Goal: Information Seeking & Learning: Understand process/instructions

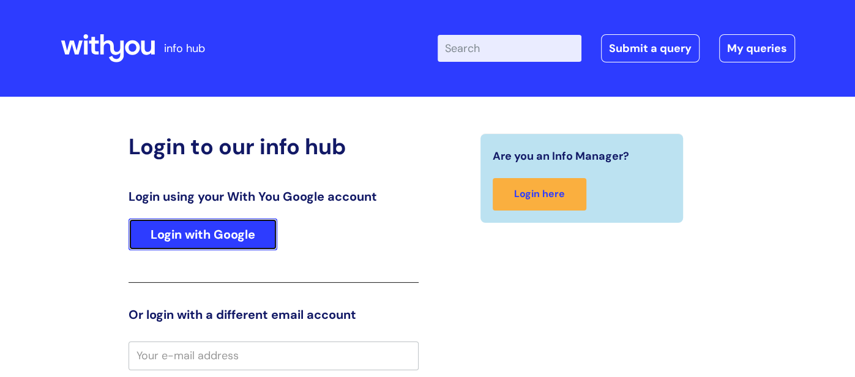
click at [179, 241] on link "Login with Google" at bounding box center [202, 234] width 149 height 32
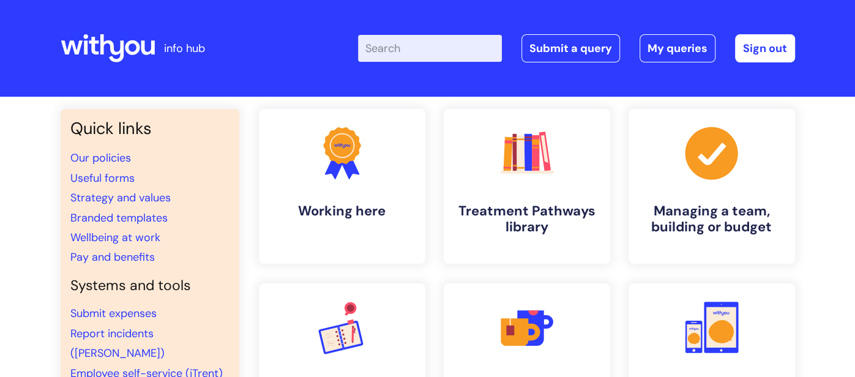
click at [410, 55] on input "Enter your search term here..." at bounding box center [430, 48] width 144 height 27
type input "my journey plan type"
click button "Search" at bounding box center [0, 0] width 0 height 0
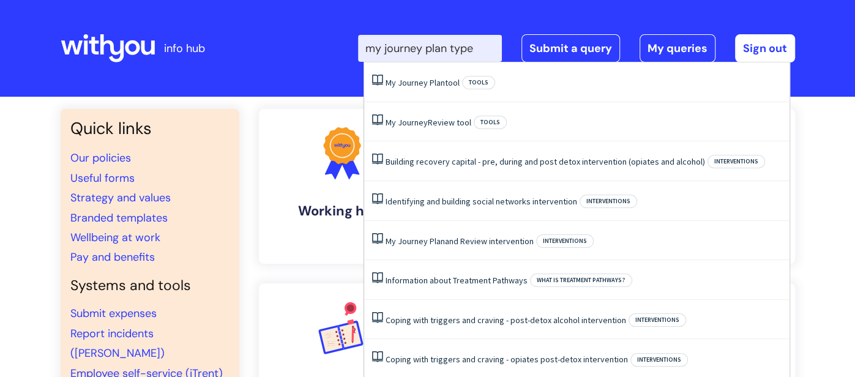
click button "Search" at bounding box center [0, 0] width 0 height 0
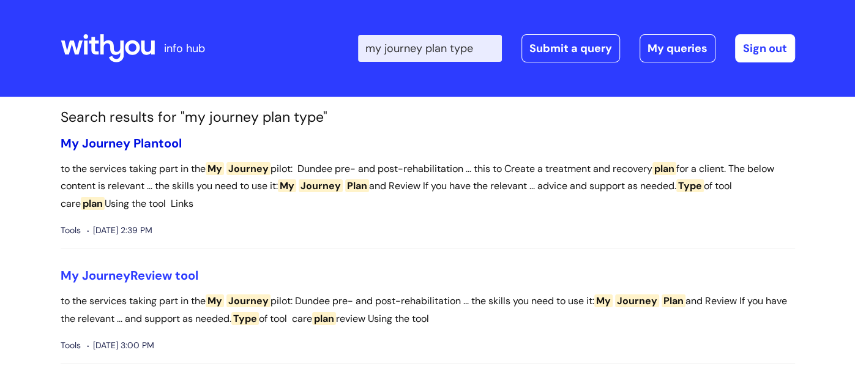
click at [114, 144] on span "Journey" at bounding box center [106, 143] width 48 height 16
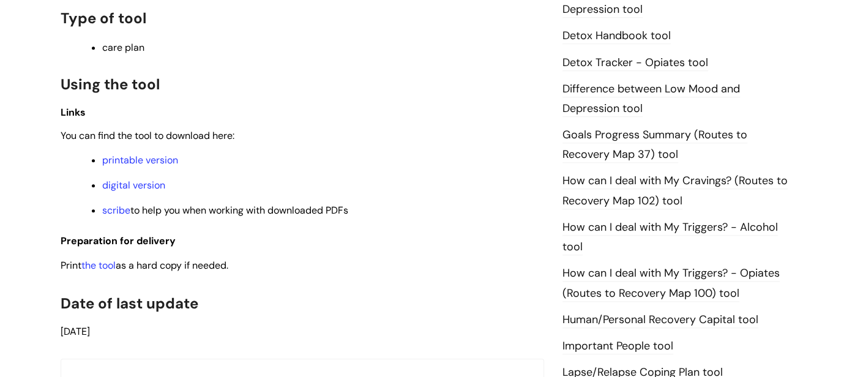
scroll to position [773, 0]
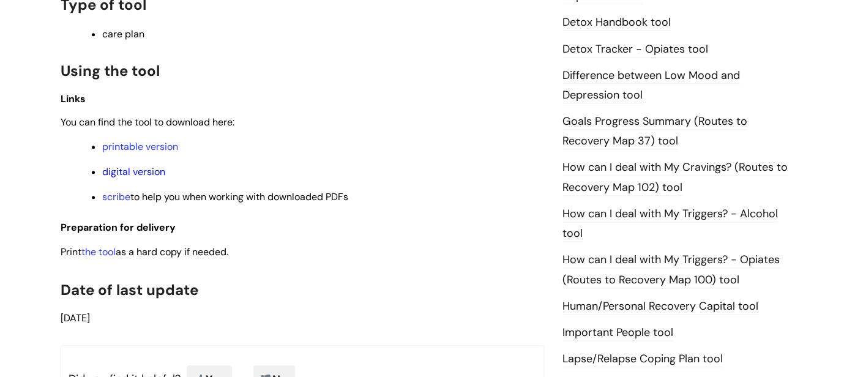
click at [121, 170] on link "digital version" at bounding box center [133, 171] width 63 height 13
click at [136, 175] on link "digital version" at bounding box center [133, 171] width 63 height 13
